Goal: Task Accomplishment & Management: Use online tool/utility

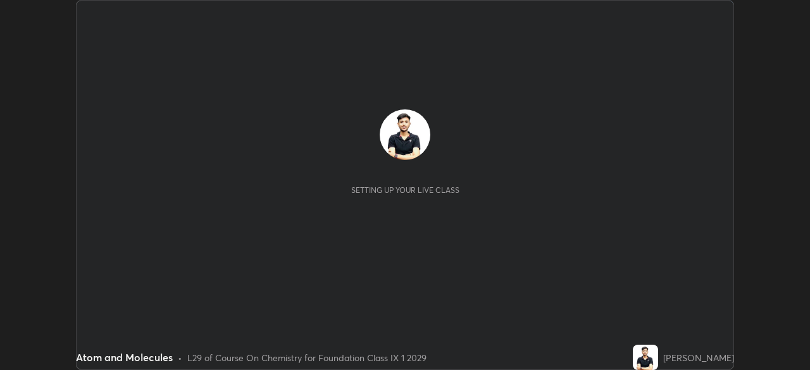
scroll to position [370, 810]
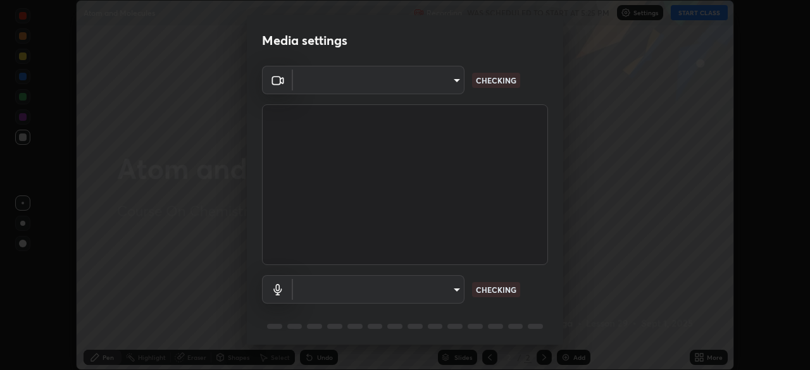
type input "00cb52ea7dbc067a4e9eba70c986ec13a5c87d59f38709f4e6374cce52915b34"
type input "c7b1e21b059f6b68da596fd68e3a8216845d0791b90de5158dbf1986436616d6"
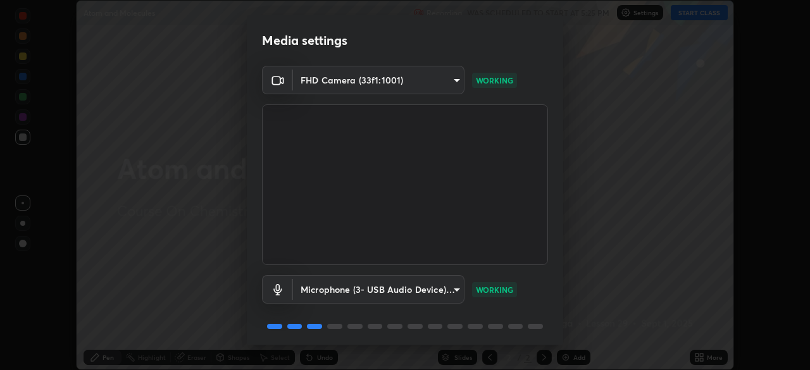
scroll to position [45, 0]
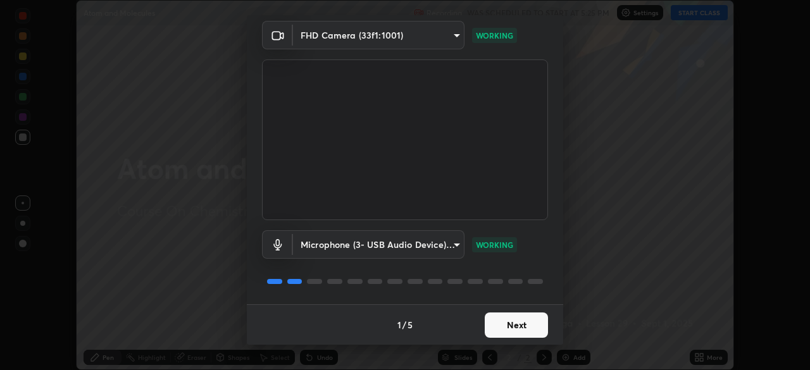
click at [513, 320] on button "Next" at bounding box center [516, 325] width 63 height 25
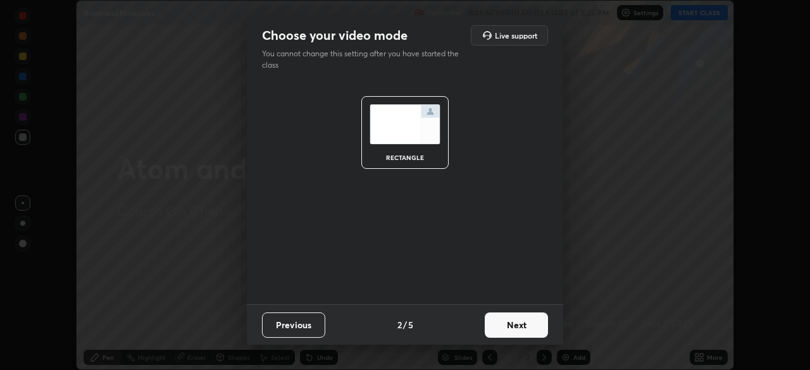
scroll to position [0, 0]
click at [516, 323] on button "Next" at bounding box center [516, 325] width 63 height 25
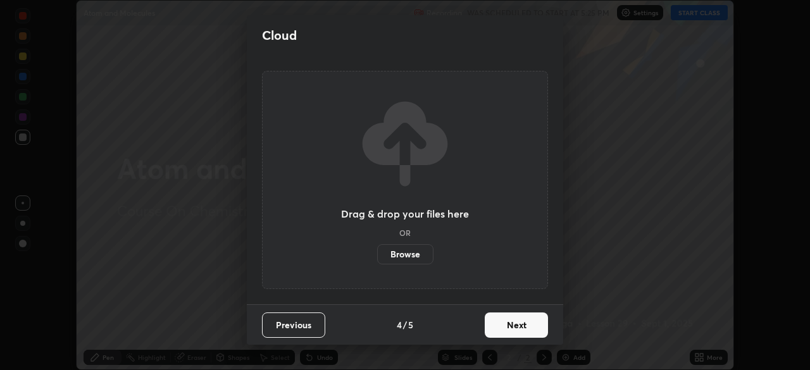
click at [515, 325] on button "Next" at bounding box center [516, 325] width 63 height 25
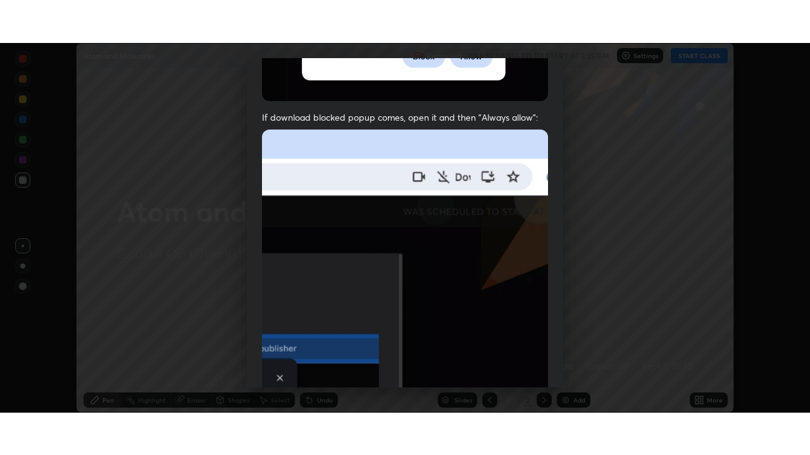
scroll to position [303, 0]
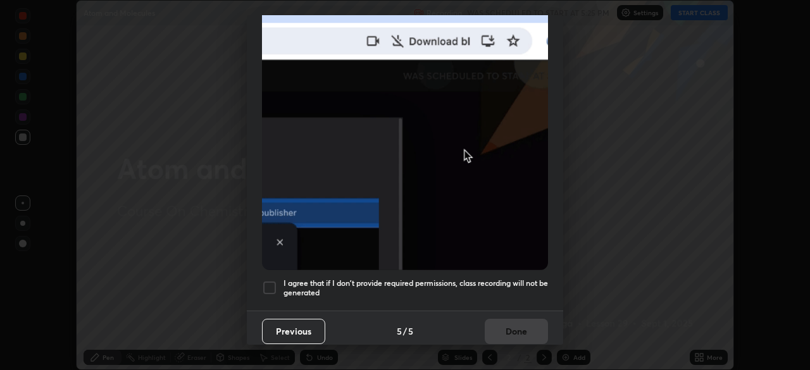
click at [274, 280] on div at bounding box center [269, 287] width 15 height 15
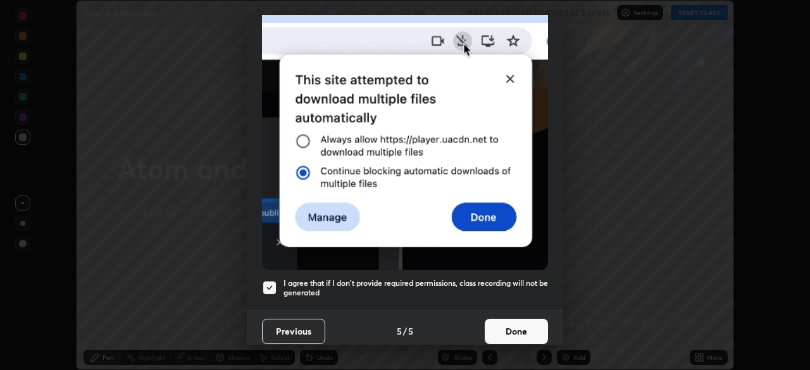
click at [507, 323] on button "Done" at bounding box center [516, 331] width 63 height 25
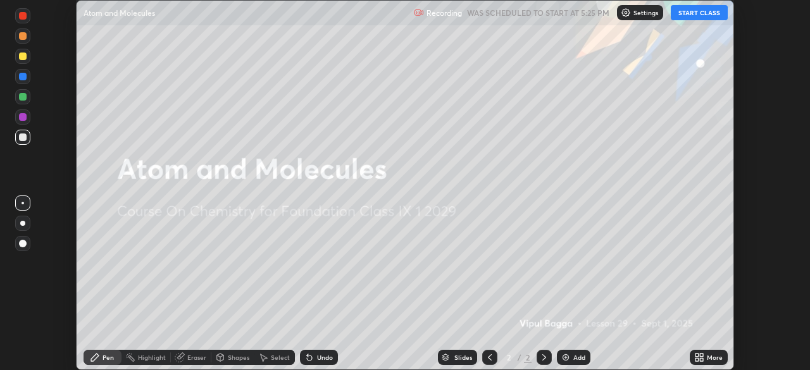
click at [690, 16] on button "START CLASS" at bounding box center [699, 12] width 57 height 15
click at [707, 356] on div "More" at bounding box center [715, 357] width 16 height 6
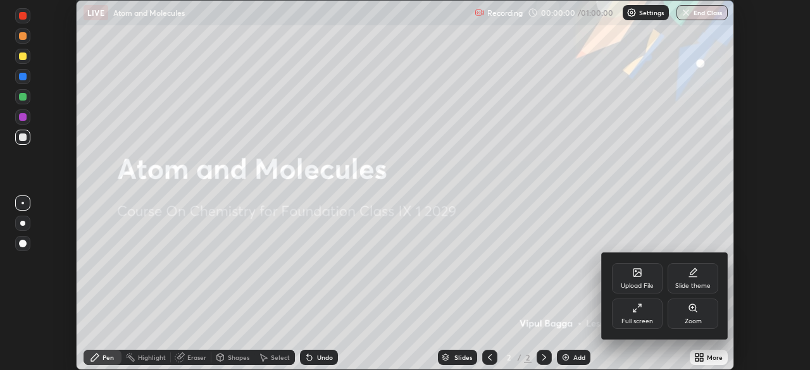
click at [638, 314] on div "Full screen" at bounding box center [637, 314] width 51 height 30
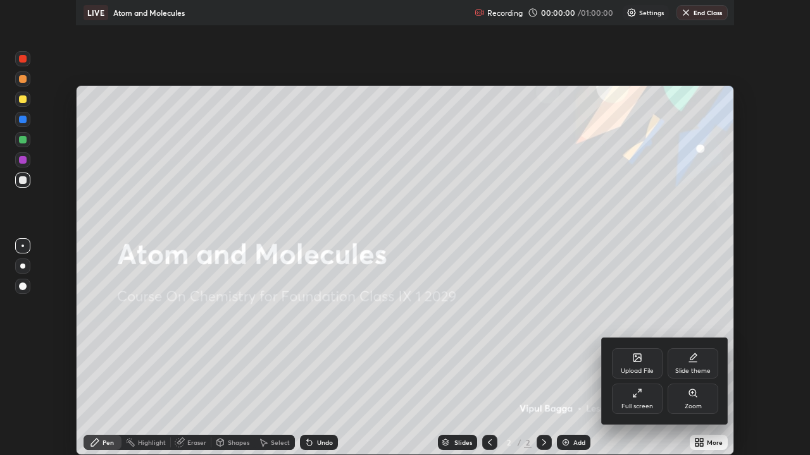
scroll to position [455, 810]
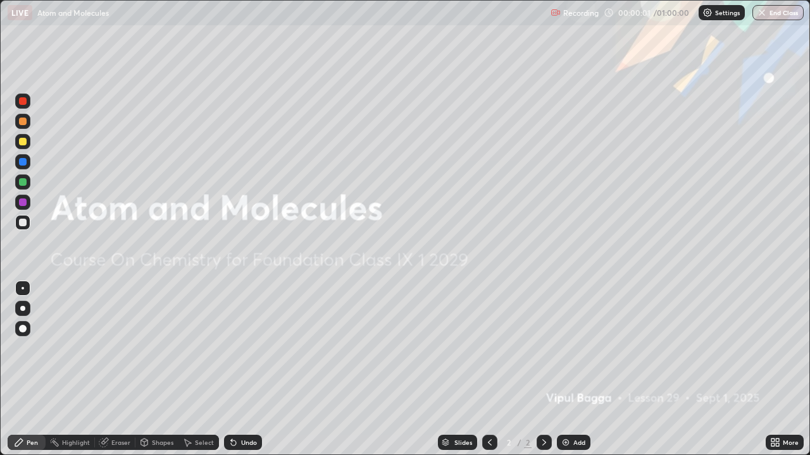
click at [28, 140] on div at bounding box center [22, 141] width 15 height 15
click at [22, 331] on div at bounding box center [23, 329] width 8 height 8
click at [568, 369] on img at bounding box center [566, 443] width 10 height 10
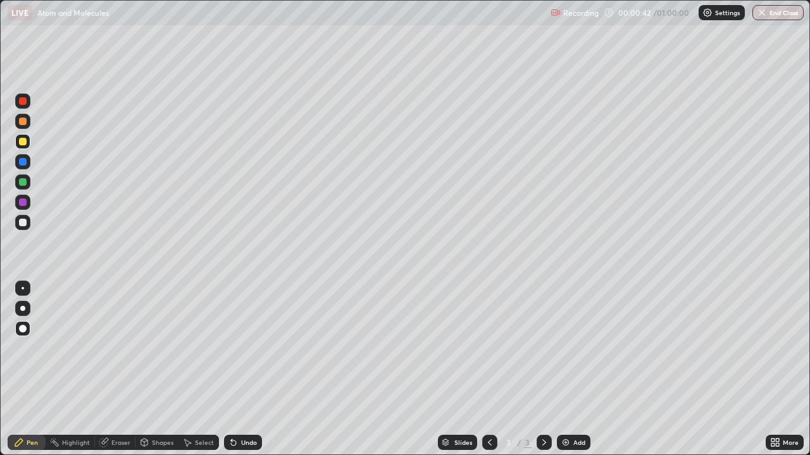
click at [22, 142] on div at bounding box center [23, 142] width 8 height 8
click at [20, 143] on div at bounding box center [23, 142] width 8 height 8
click at [22, 144] on div at bounding box center [23, 142] width 8 height 8
click at [152, 369] on div "Shapes" at bounding box center [163, 443] width 22 height 6
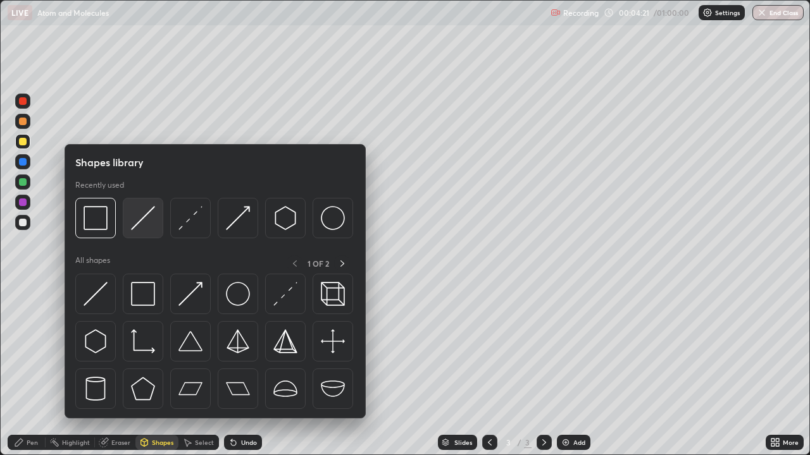
click at [137, 221] on img at bounding box center [143, 218] width 24 height 24
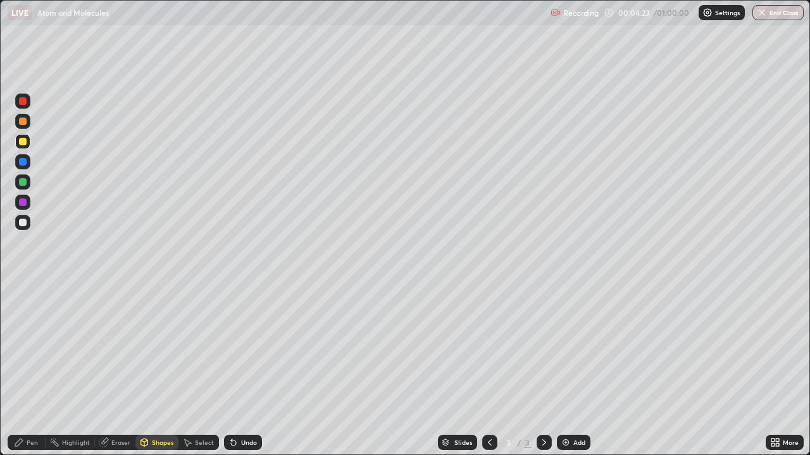
click at [32, 369] on div "Pen" at bounding box center [32, 443] width 11 height 6
click at [24, 224] on div at bounding box center [23, 223] width 8 height 8
click at [33, 369] on div "Pen" at bounding box center [32, 443] width 11 height 6
click at [22, 220] on div at bounding box center [23, 223] width 8 height 8
click at [163, 369] on div "Shapes" at bounding box center [163, 443] width 22 height 6
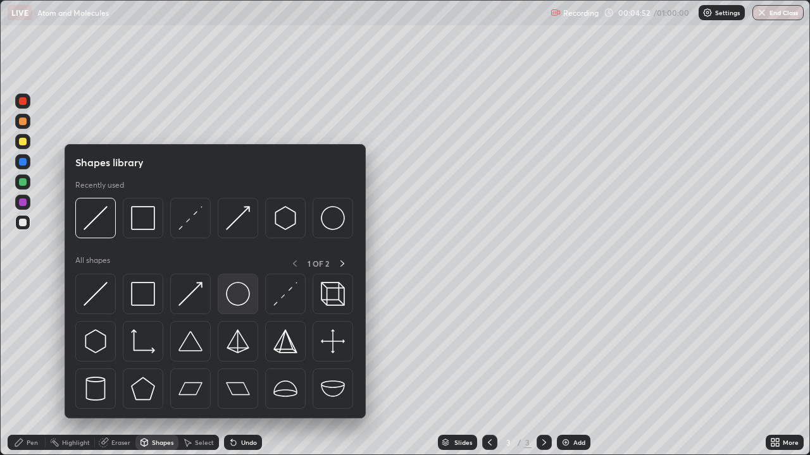
click at [233, 296] on img at bounding box center [238, 294] width 24 height 24
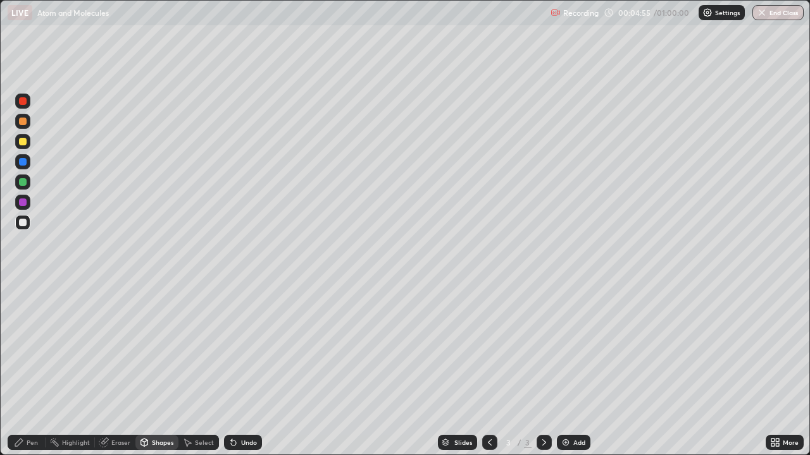
click at [34, 369] on div "Pen" at bounding box center [32, 443] width 11 height 6
click at [147, 369] on icon at bounding box center [144, 443] width 10 height 10
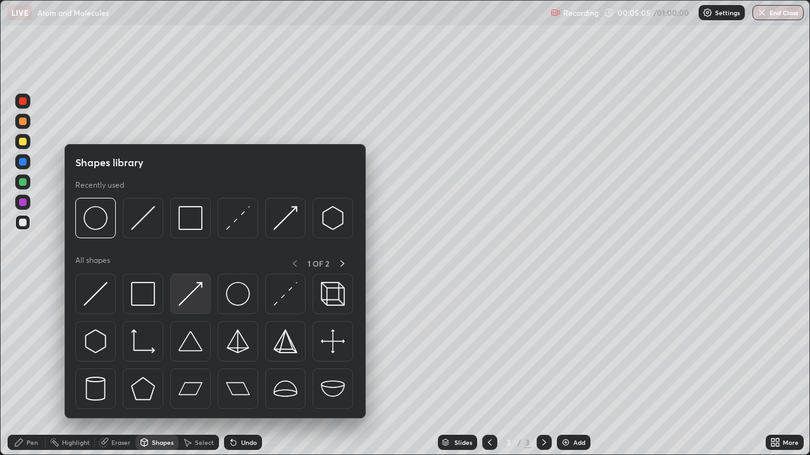
click at [191, 288] on img at bounding box center [190, 294] width 24 height 24
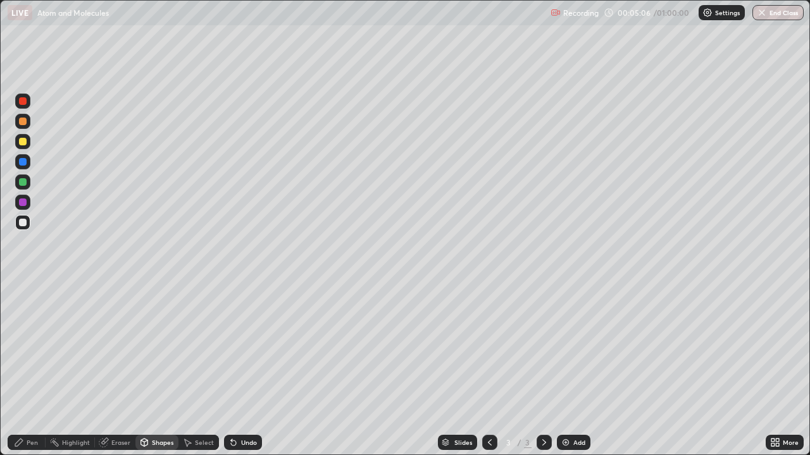
click at [22, 142] on div at bounding box center [23, 142] width 8 height 8
click at [32, 369] on div "Pen" at bounding box center [27, 442] width 38 height 15
click at [23, 123] on div at bounding box center [23, 122] width 8 height 8
click at [27, 369] on div "Pen" at bounding box center [32, 443] width 11 height 6
click at [163, 369] on div "Shapes" at bounding box center [163, 443] width 22 height 6
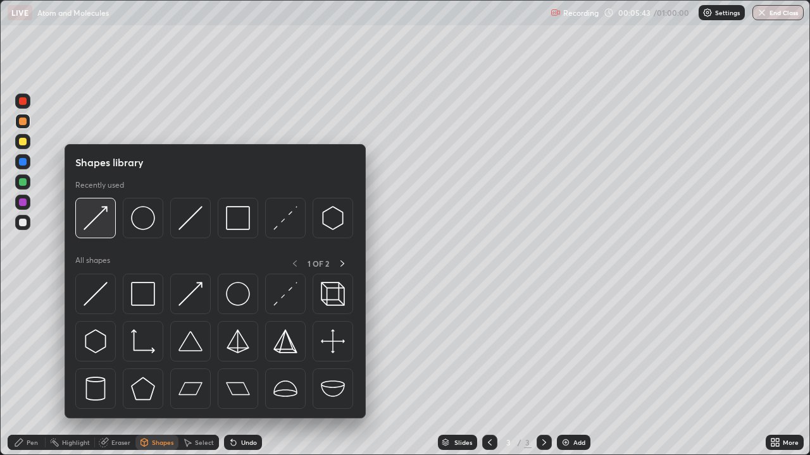
click at [104, 218] on img at bounding box center [96, 218] width 24 height 24
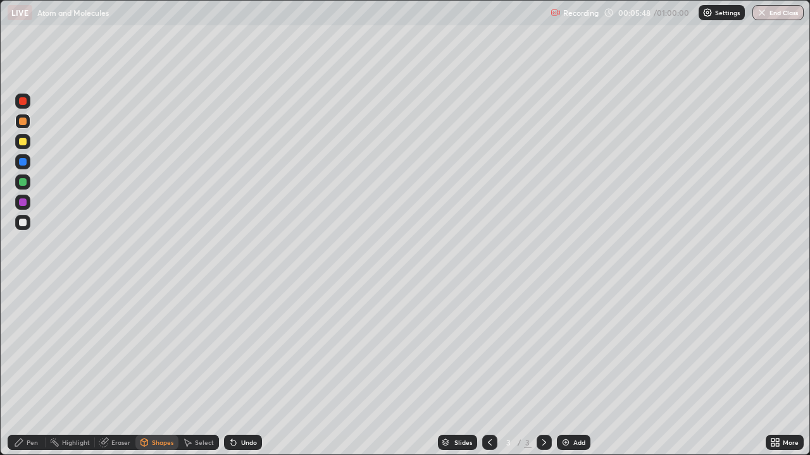
click at [28, 369] on div "Pen" at bounding box center [32, 443] width 11 height 6
click at [250, 369] on div "Undo" at bounding box center [249, 443] width 16 height 6
click at [22, 181] on div at bounding box center [23, 182] width 8 height 8
click at [154, 369] on div "Shapes" at bounding box center [163, 443] width 22 height 6
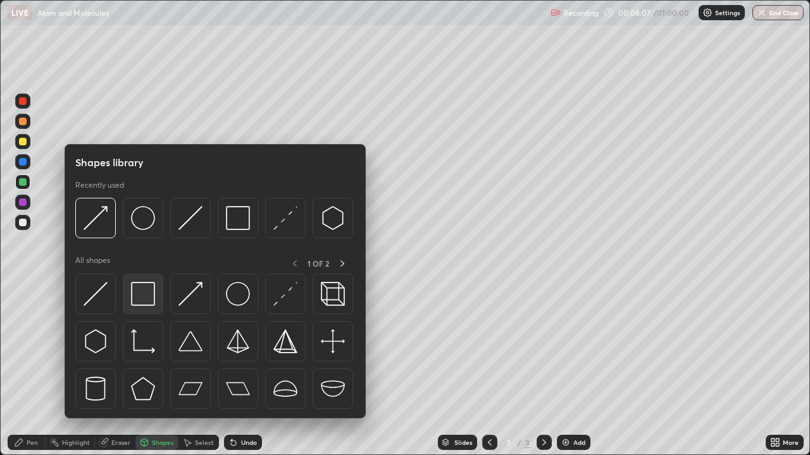
click at [134, 289] on img at bounding box center [143, 294] width 24 height 24
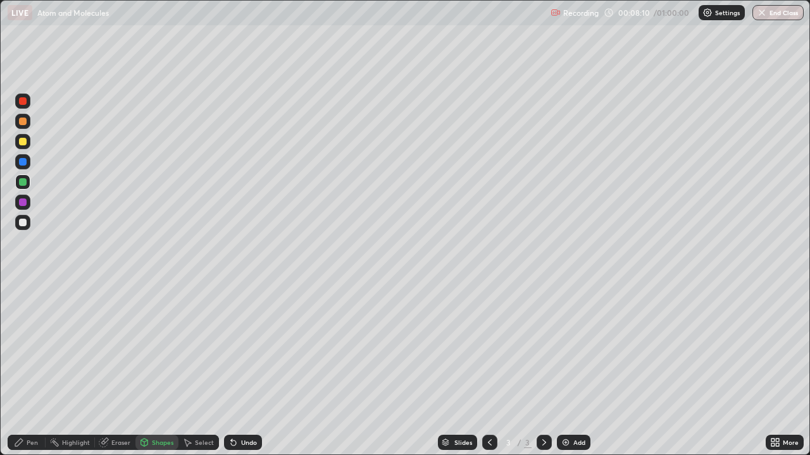
click at [32, 369] on div "Pen" at bounding box center [32, 443] width 11 height 6
click at [23, 223] on div at bounding box center [23, 223] width 8 height 8
click at [28, 223] on div at bounding box center [22, 222] width 15 height 15
click at [20, 225] on div at bounding box center [23, 223] width 8 height 8
click at [34, 369] on div "Pen" at bounding box center [32, 443] width 11 height 6
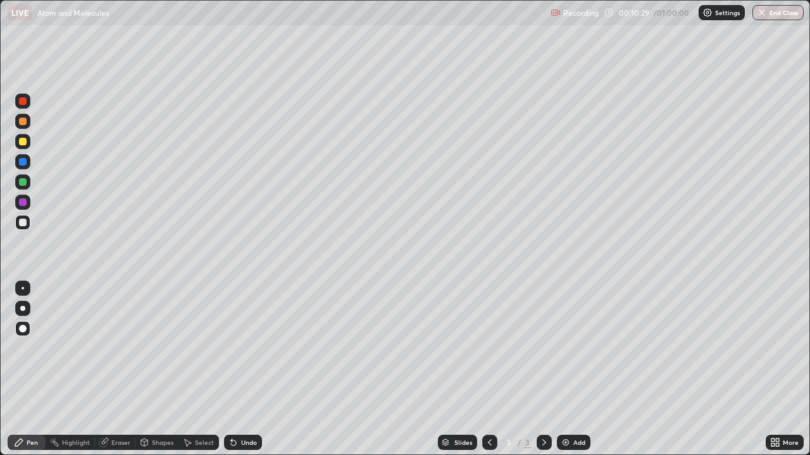
click at [23, 223] on div at bounding box center [23, 223] width 8 height 8
click at [35, 369] on div "Pen" at bounding box center [32, 443] width 11 height 6
click at [31, 369] on div "Pen" at bounding box center [32, 443] width 11 height 6
click at [21, 226] on div at bounding box center [23, 223] width 8 height 8
click at [20, 222] on div at bounding box center [23, 223] width 8 height 8
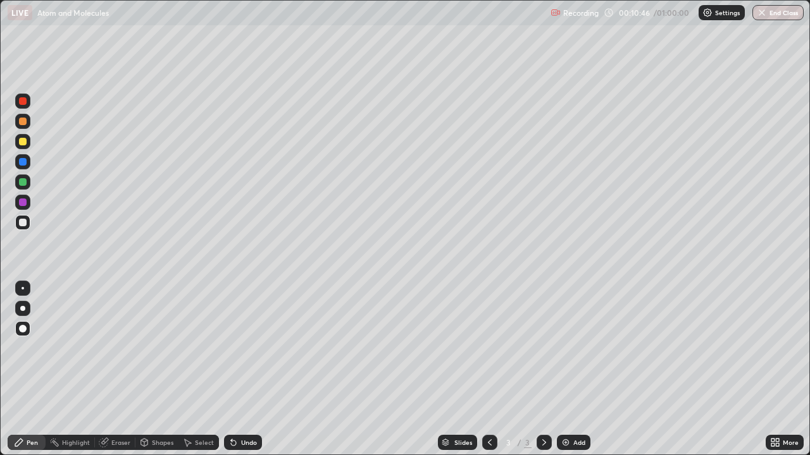
click at [30, 369] on div "Pen" at bounding box center [32, 443] width 11 height 6
click at [569, 369] on div "Add" at bounding box center [574, 442] width 34 height 15
click at [20, 225] on div at bounding box center [23, 223] width 8 height 8
click at [38, 369] on div "Pen" at bounding box center [27, 442] width 38 height 15
click at [486, 369] on icon at bounding box center [490, 443] width 10 height 10
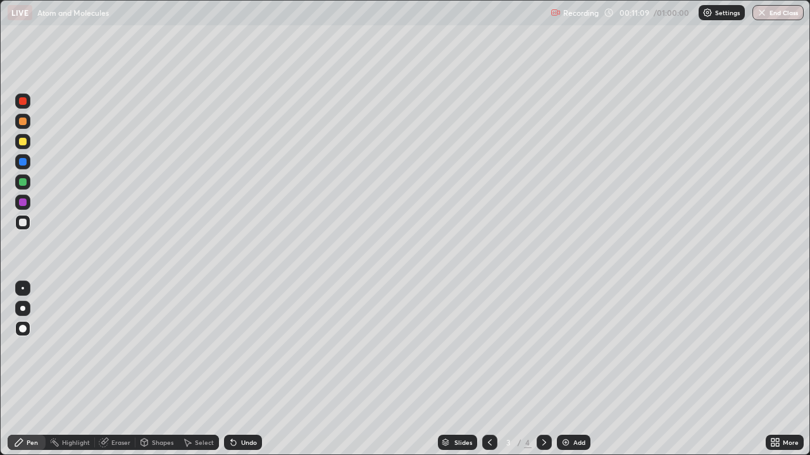
click at [543, 369] on icon at bounding box center [544, 443] width 10 height 10
click at [237, 369] on div "Undo" at bounding box center [243, 442] width 38 height 15
click at [120, 369] on div "Eraser" at bounding box center [120, 443] width 19 height 6
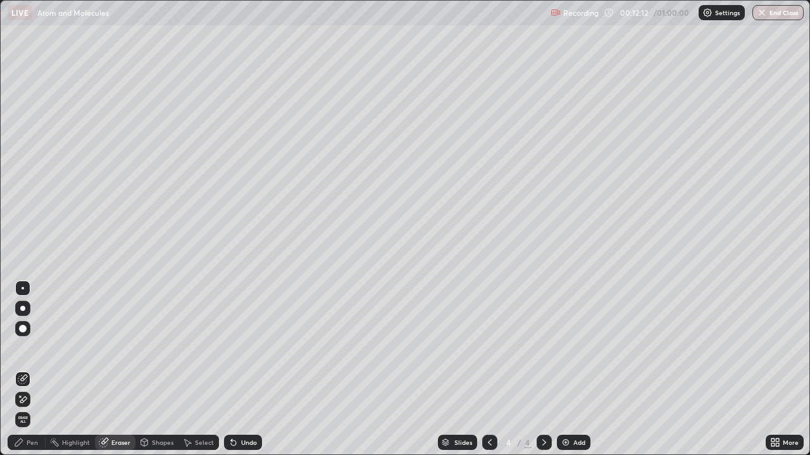
click at [30, 369] on div "Pen" at bounding box center [32, 443] width 11 height 6
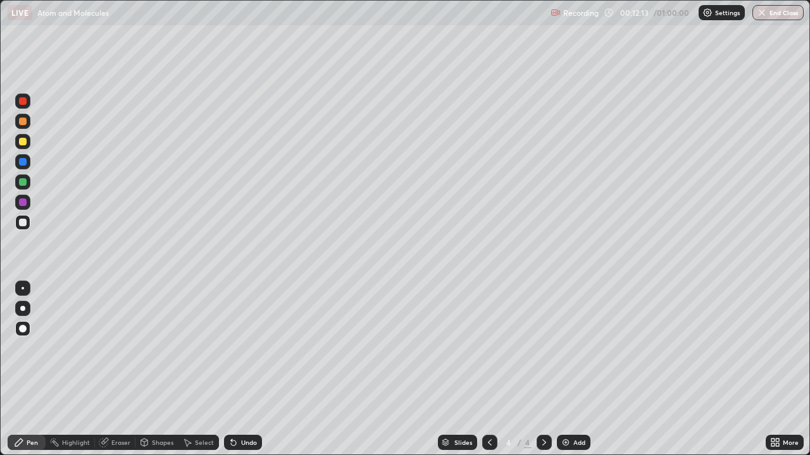
click at [24, 182] on div at bounding box center [23, 182] width 8 height 8
click at [488, 369] on icon at bounding box center [490, 443] width 10 height 10
click at [542, 369] on icon at bounding box center [544, 443] width 10 height 10
click at [22, 220] on div at bounding box center [23, 223] width 8 height 8
click at [23, 143] on div at bounding box center [23, 142] width 8 height 8
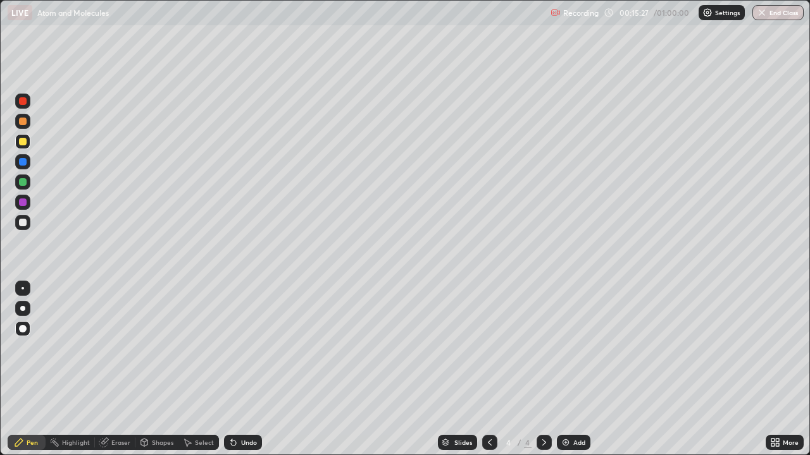
click at [22, 223] on div at bounding box center [23, 223] width 8 height 8
click at [25, 221] on div at bounding box center [23, 223] width 8 height 8
click at [487, 369] on icon at bounding box center [490, 443] width 10 height 10
click at [543, 369] on icon at bounding box center [544, 443] width 10 height 10
click at [162, 369] on div "Shapes" at bounding box center [156, 442] width 43 height 15
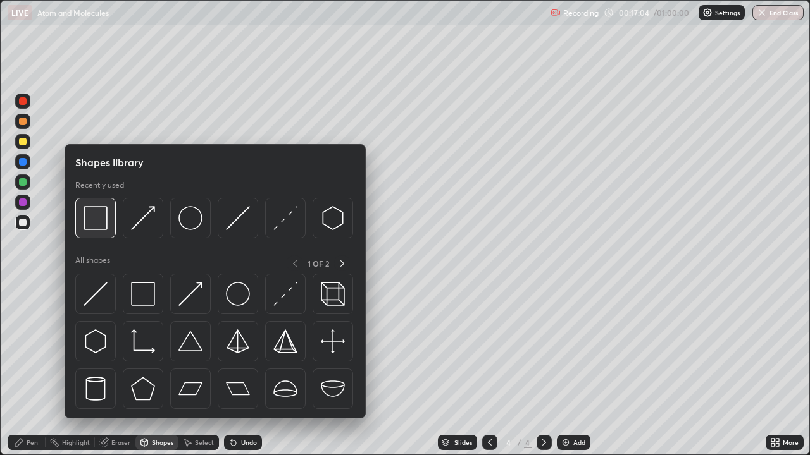
click at [97, 218] on img at bounding box center [96, 218] width 24 height 24
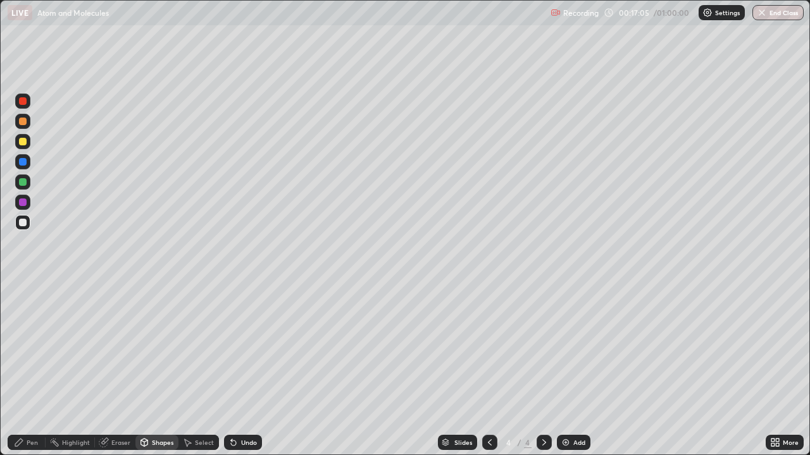
click at [24, 182] on div at bounding box center [23, 182] width 8 height 8
click at [34, 369] on div "Pen" at bounding box center [32, 443] width 11 height 6
click at [19, 185] on div at bounding box center [22, 182] width 15 height 15
click at [23, 220] on div at bounding box center [23, 223] width 8 height 8
click at [34, 369] on div "Pen" at bounding box center [32, 443] width 11 height 6
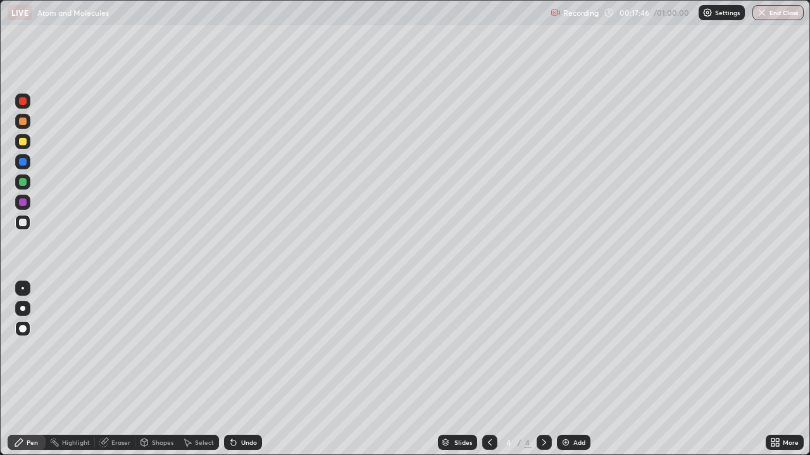
click at [566, 369] on img at bounding box center [566, 443] width 10 height 10
click at [25, 142] on div at bounding box center [23, 142] width 8 height 8
click at [24, 161] on div at bounding box center [23, 162] width 8 height 8
click at [28, 223] on div at bounding box center [22, 222] width 15 height 15
click at [245, 369] on div "Undo" at bounding box center [249, 443] width 16 height 6
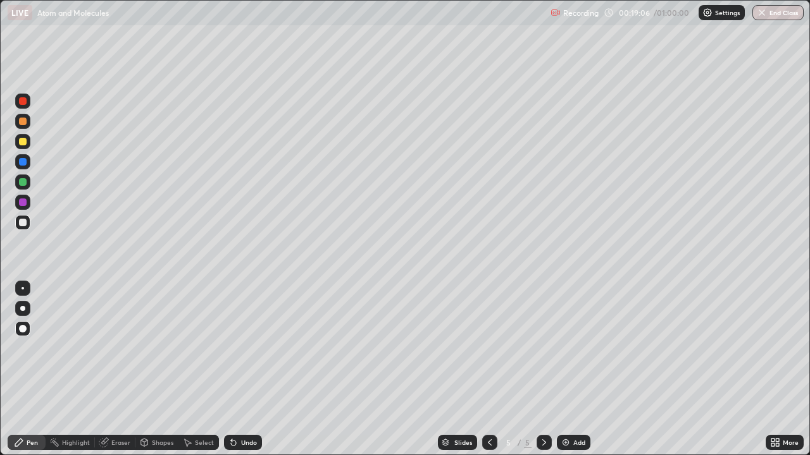
click at [246, 369] on div "Undo" at bounding box center [249, 443] width 16 height 6
click at [20, 182] on div at bounding box center [23, 182] width 8 height 8
click at [118, 369] on div "Eraser" at bounding box center [120, 443] width 19 height 6
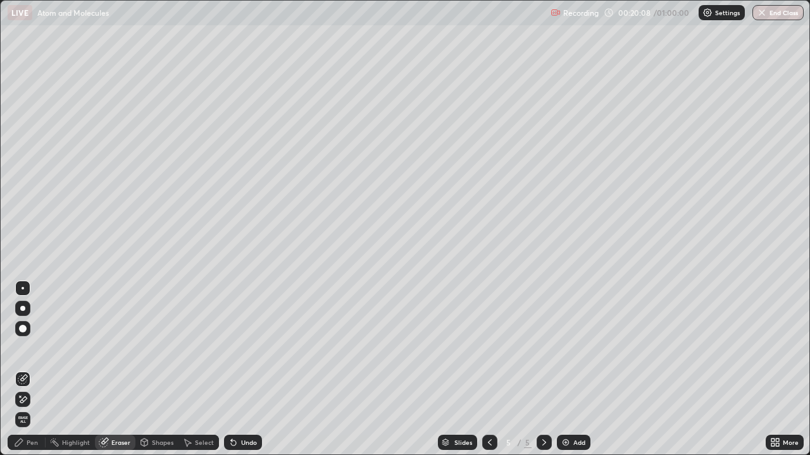
click at [42, 369] on div "Pen" at bounding box center [27, 442] width 38 height 15
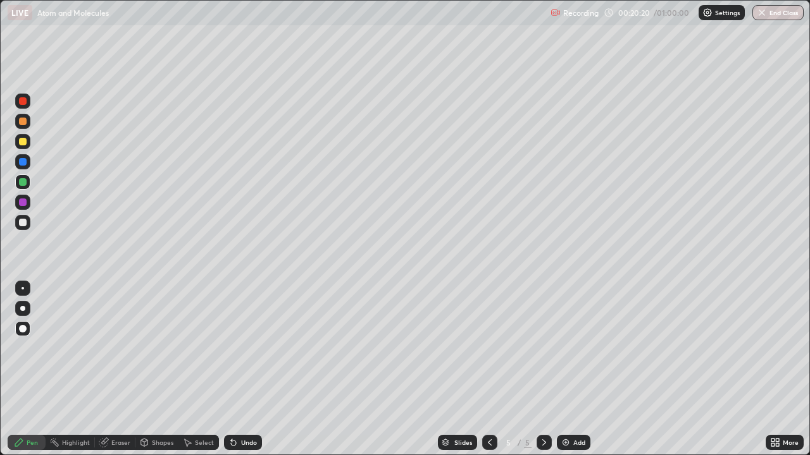
click at [22, 182] on div at bounding box center [23, 182] width 8 height 8
click at [21, 224] on div at bounding box center [23, 223] width 8 height 8
click at [488, 369] on icon at bounding box center [490, 443] width 10 height 10
click at [493, 369] on icon at bounding box center [490, 443] width 10 height 10
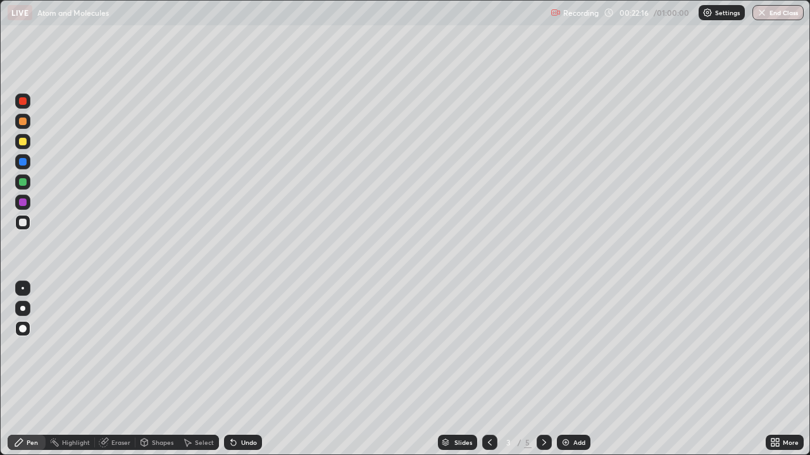
click at [543, 369] on icon at bounding box center [544, 443] width 10 height 10
click at [493, 369] on div at bounding box center [489, 442] width 15 height 15
click at [543, 369] on icon at bounding box center [544, 443] width 10 height 10
click at [549, 369] on div at bounding box center [543, 442] width 15 height 15
click at [488, 369] on icon at bounding box center [490, 443] width 4 height 6
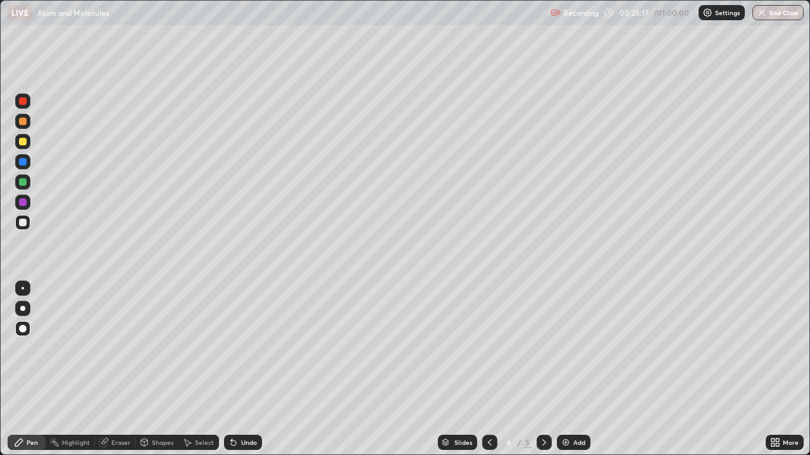
click at [517, 369] on div "/" at bounding box center [519, 443] width 4 height 8
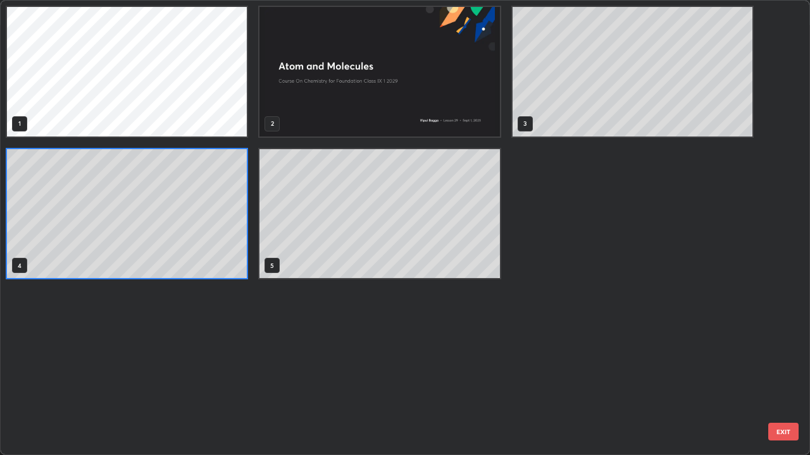
click at [542, 369] on div "1 2 3 4 5" at bounding box center [394, 228] width 786 height 454
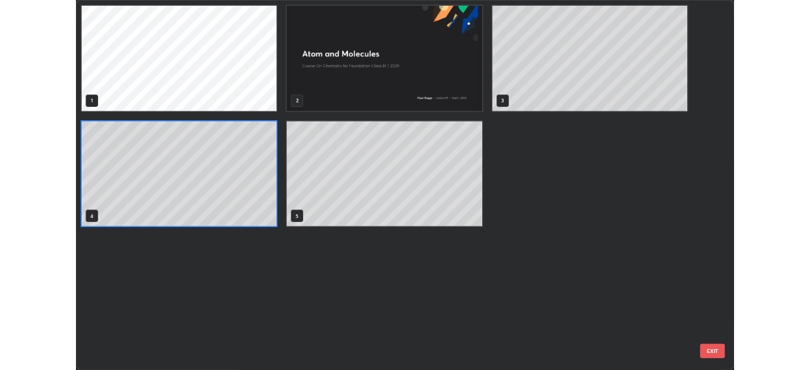
scroll to position [450, 802]
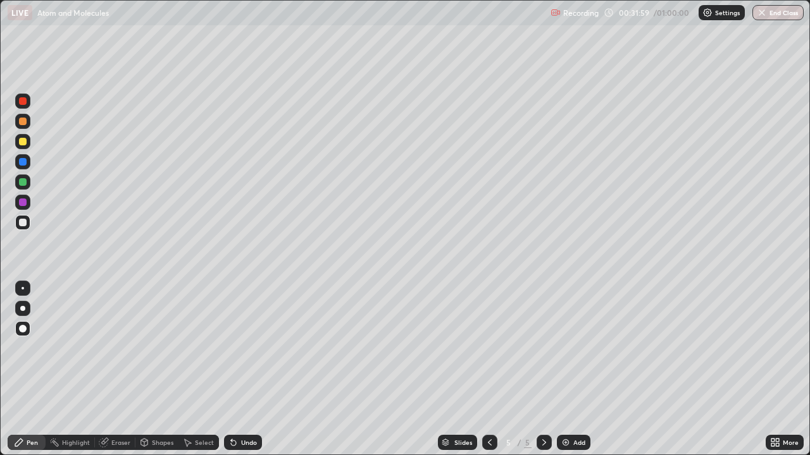
click at [562, 369] on img at bounding box center [566, 443] width 10 height 10
click at [20, 139] on div at bounding box center [23, 142] width 8 height 8
click at [34, 369] on div "Pen" at bounding box center [32, 443] width 11 height 6
click at [32, 369] on div "Pen" at bounding box center [32, 443] width 11 height 6
click at [159, 369] on div "Shapes" at bounding box center [156, 442] width 43 height 15
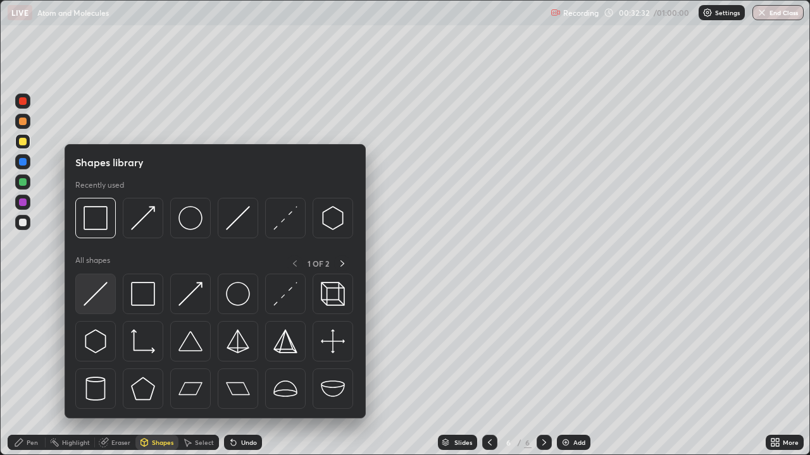
click at [99, 290] on img at bounding box center [96, 294] width 24 height 24
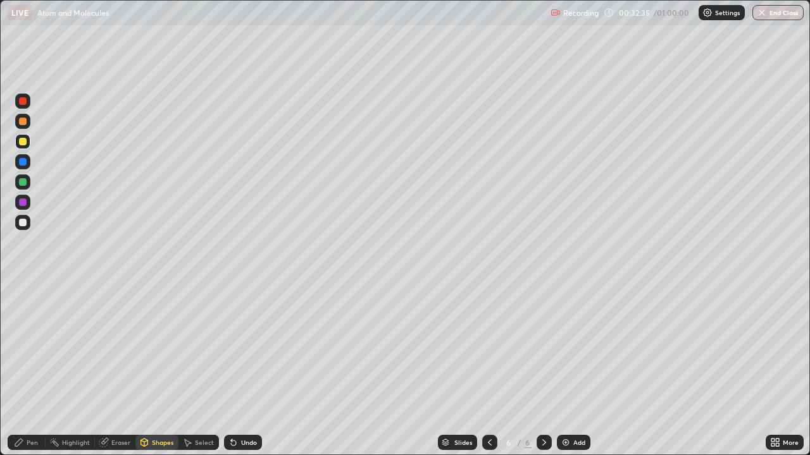
click at [35, 369] on div "Pen" at bounding box center [32, 443] width 11 height 6
click at [26, 223] on div at bounding box center [23, 223] width 8 height 8
click at [23, 220] on div at bounding box center [23, 223] width 8 height 8
click at [28, 369] on div "Pen" at bounding box center [27, 442] width 38 height 15
click at [33, 369] on div "Pen" at bounding box center [32, 443] width 11 height 6
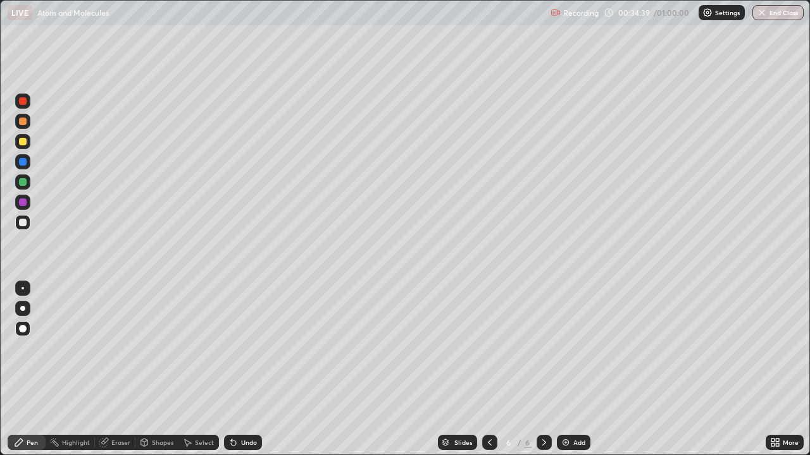
click at [247, 369] on div "Undo" at bounding box center [249, 443] width 16 height 6
click at [248, 369] on div "Undo" at bounding box center [249, 443] width 16 height 6
click at [247, 369] on div "Undo" at bounding box center [243, 442] width 38 height 15
click at [23, 182] on div at bounding box center [23, 182] width 8 height 8
click at [23, 203] on div at bounding box center [23, 203] width 8 height 8
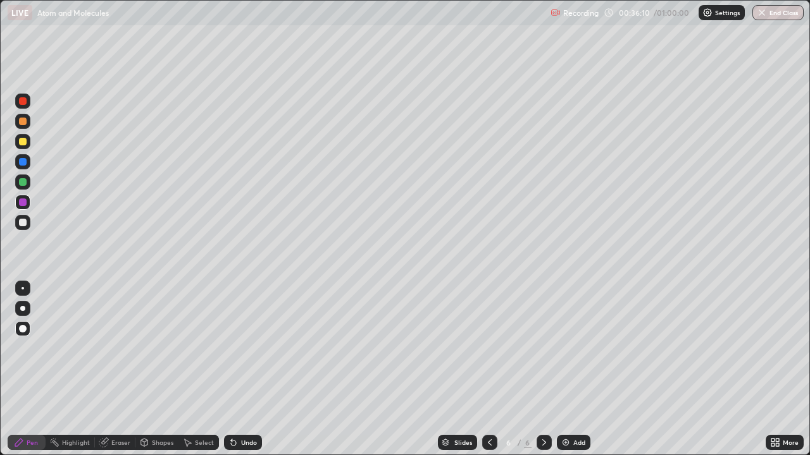
click at [23, 223] on div at bounding box center [23, 223] width 8 height 8
click at [23, 203] on div at bounding box center [23, 203] width 8 height 8
click at [488, 369] on icon at bounding box center [490, 443] width 10 height 10
click at [25, 104] on div at bounding box center [22, 101] width 15 height 15
click at [22, 181] on div at bounding box center [23, 182] width 8 height 8
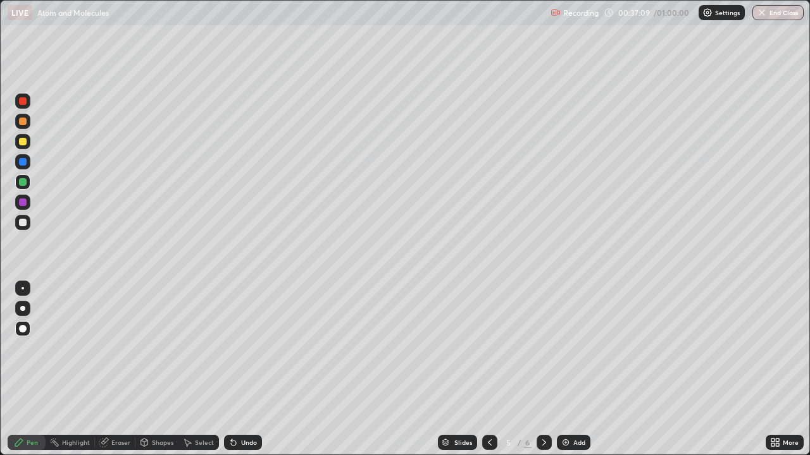
click at [539, 369] on icon at bounding box center [544, 443] width 10 height 10
click at [488, 369] on icon at bounding box center [490, 443] width 10 height 10
click at [536, 369] on div at bounding box center [543, 442] width 15 height 15
click at [571, 369] on div "Add" at bounding box center [574, 442] width 34 height 15
click at [30, 225] on div at bounding box center [22, 222] width 15 height 15
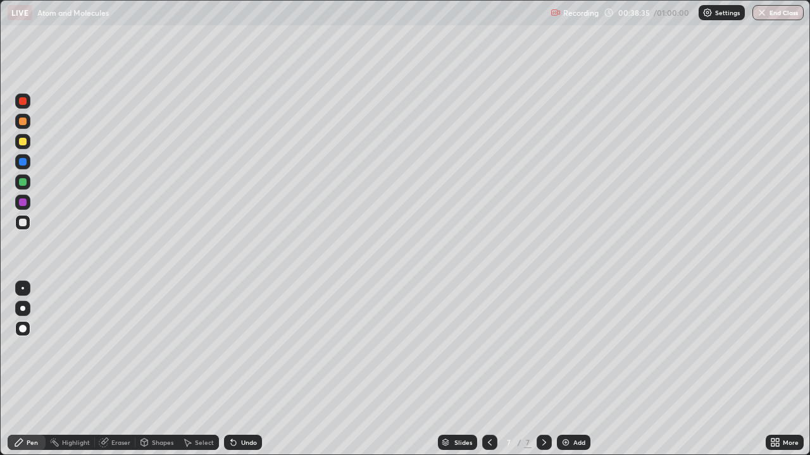
click at [23, 143] on div at bounding box center [23, 142] width 8 height 8
click at [488, 369] on icon at bounding box center [490, 443] width 10 height 10
click at [547, 369] on icon at bounding box center [544, 443] width 10 height 10
click at [768, 15] on button "End Class" at bounding box center [777, 12] width 51 height 15
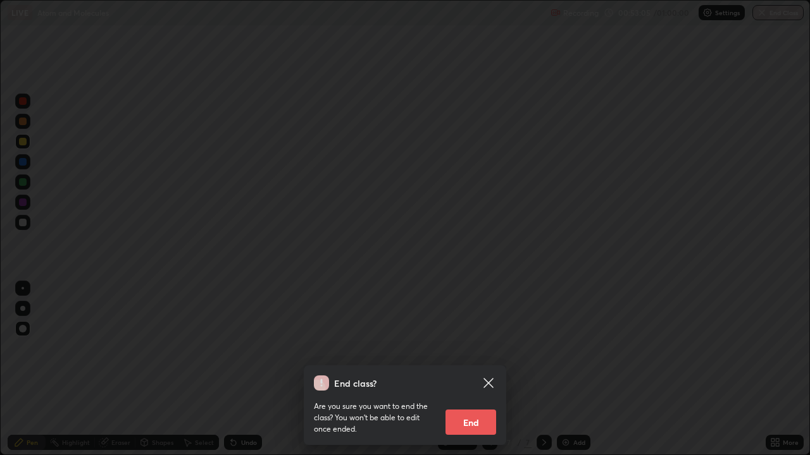
click at [481, 369] on button "End" at bounding box center [470, 422] width 51 height 25
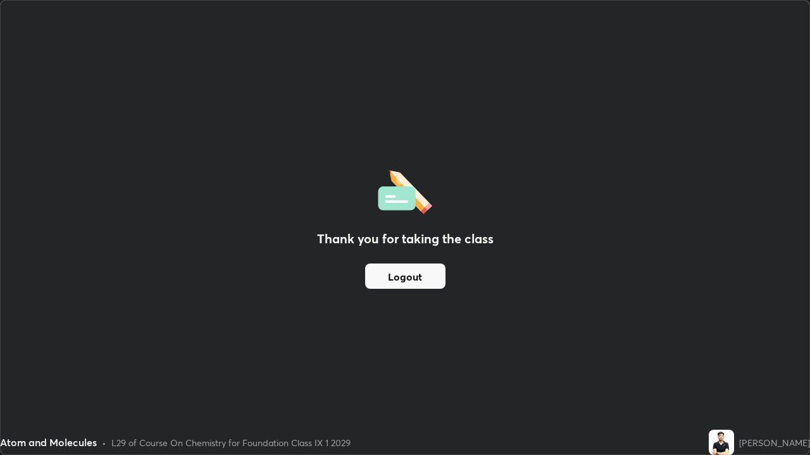
click at [426, 280] on button "Logout" at bounding box center [405, 276] width 80 height 25
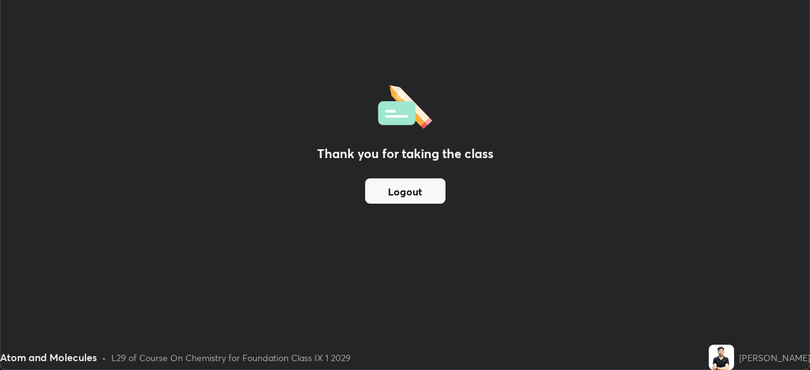
scroll to position [62893, 62453]
